Goal: Find specific page/section: Find specific page/section

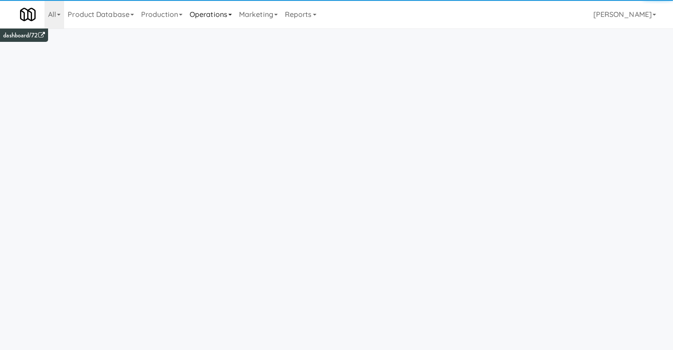
click at [214, 19] on link "Operations" at bounding box center [210, 14] width 49 height 28
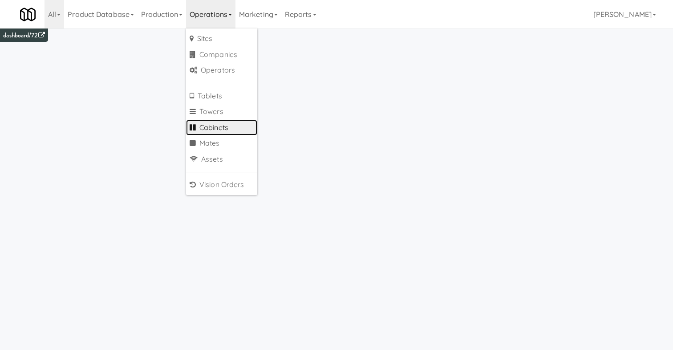
click at [223, 124] on link "Cabinets" at bounding box center [221, 128] width 71 height 16
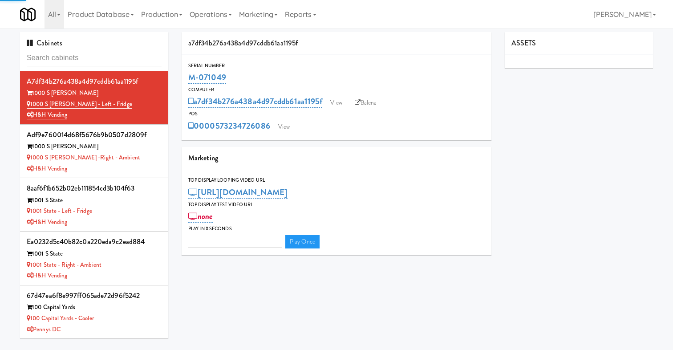
type input "3"
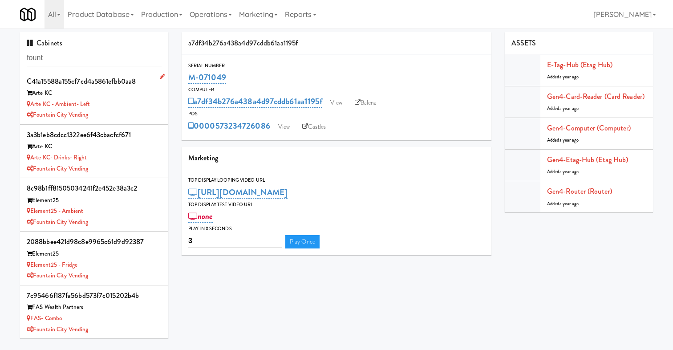
type input "fount"
click at [135, 111] on div "Fountain City Vending" at bounding box center [94, 114] width 135 height 11
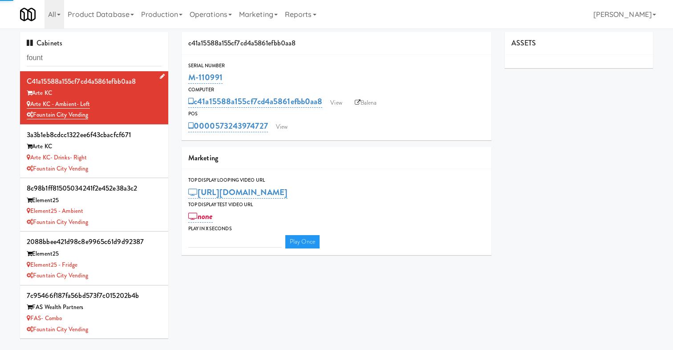
type input "3"
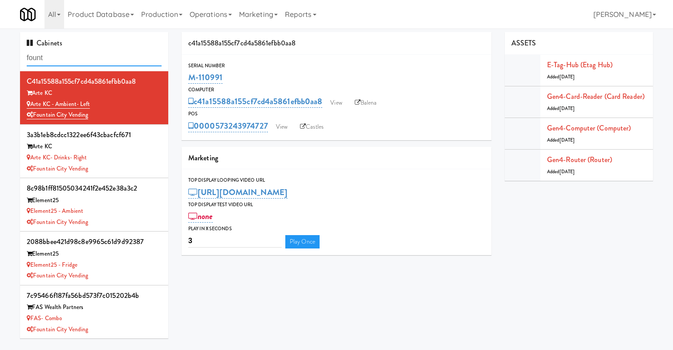
click at [54, 59] on input "fount" at bounding box center [94, 58] width 135 height 16
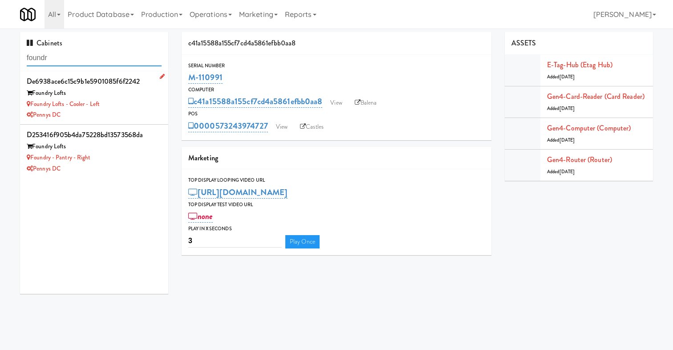
type input "foundr"
click at [107, 96] on div "Foundry Lofts" at bounding box center [94, 93] width 135 height 11
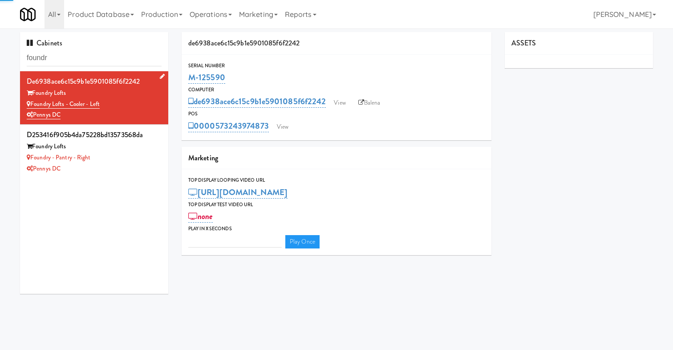
type input "3"
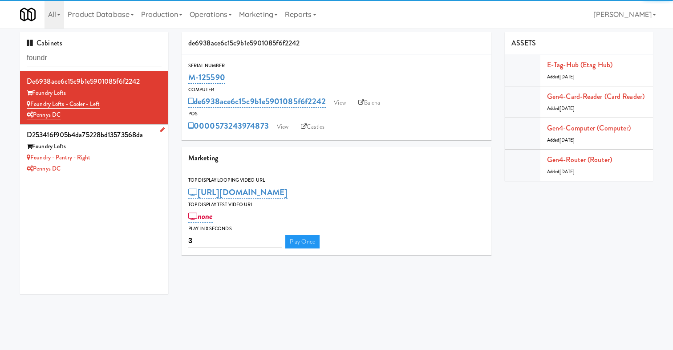
click at [125, 153] on div "Foundry - Pantry - Right" at bounding box center [94, 157] width 135 height 11
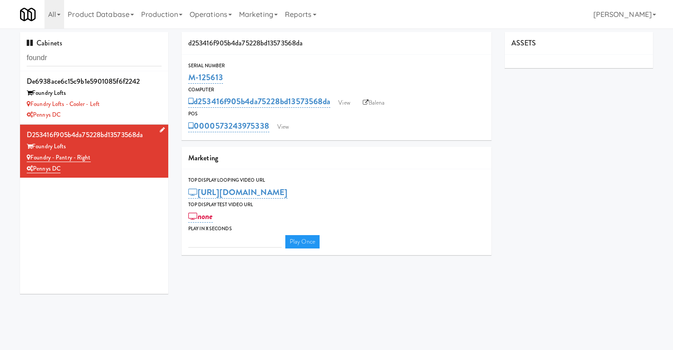
type input "3"
